Goal: Task Accomplishment & Management: Manage account settings

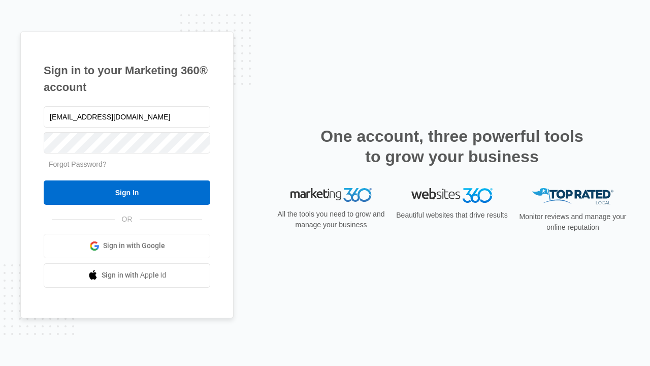
type input "dankie614@gmail.com"
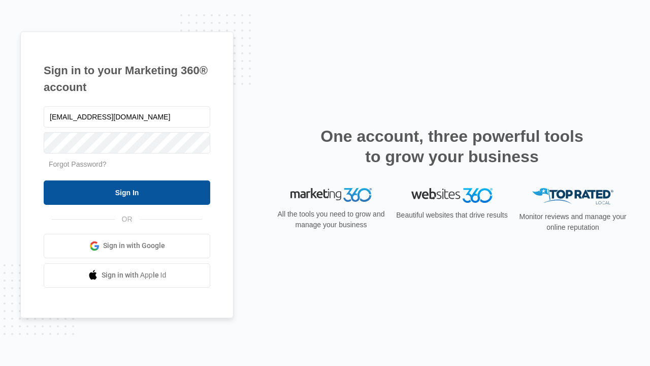
click at [127, 192] on input "Sign In" at bounding box center [127, 192] width 167 height 24
